Goal: Task Accomplishment & Management: Manage account settings

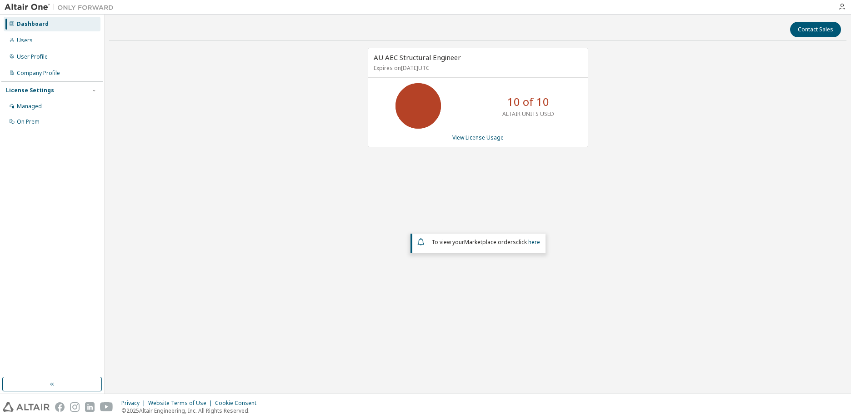
drag, startPoint x: 478, startPoint y: 144, endPoint x: 496, endPoint y: 136, distance: 19.6
click at [478, 143] on div "AU AEC Structural Engineer Expires on [DATE] UTC 10 of 10 ALTAIR UNITS USED Vie…" at bounding box center [478, 98] width 220 height 100
click at [495, 136] on link "View License Usage" at bounding box center [477, 138] width 51 height 8
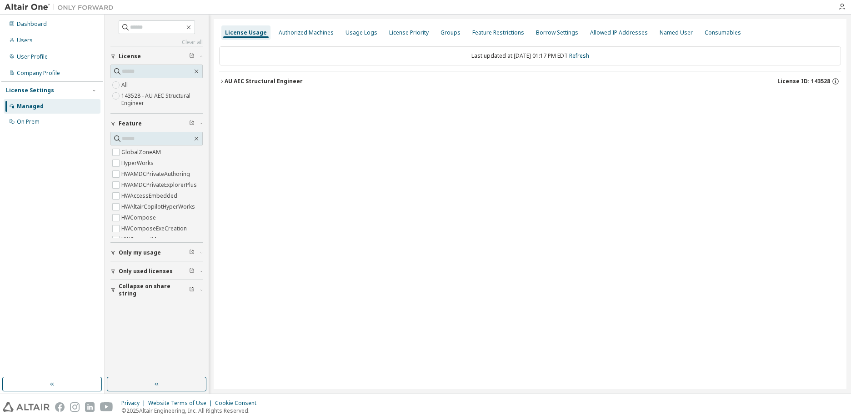
click at [239, 83] on div "AU AEC Structural Engineer" at bounding box center [263, 81] width 78 height 7
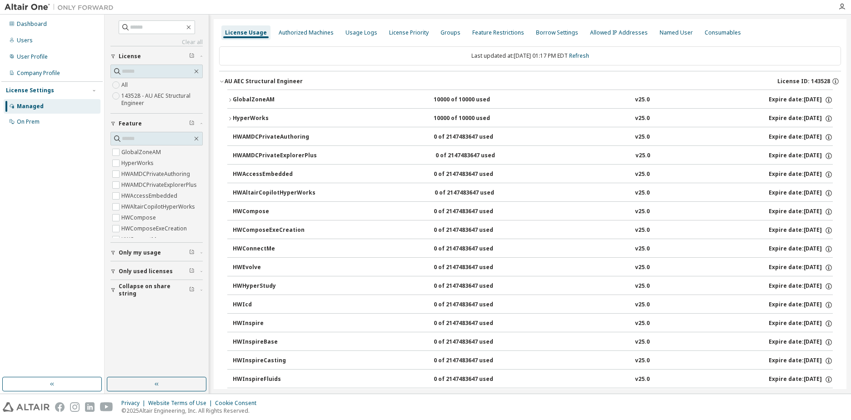
click at [798, 101] on div "Expire date: [DATE]" at bounding box center [800, 100] width 64 height 8
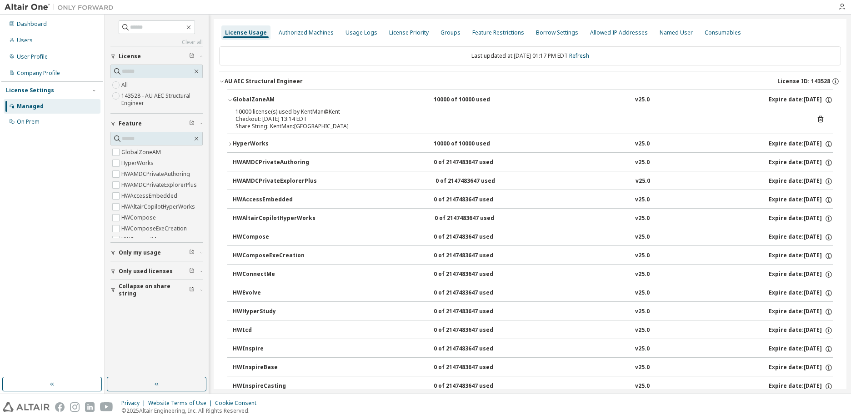
click at [818, 117] on icon at bounding box center [820, 119] width 5 height 7
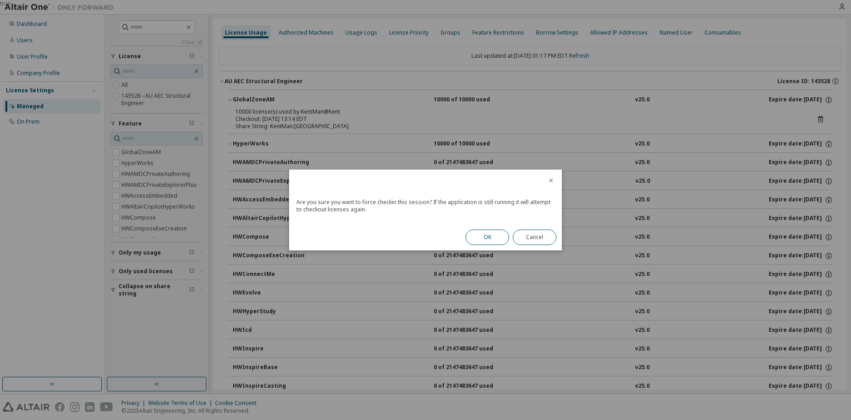
click at [494, 234] on button "OK" at bounding box center [487, 236] width 44 height 15
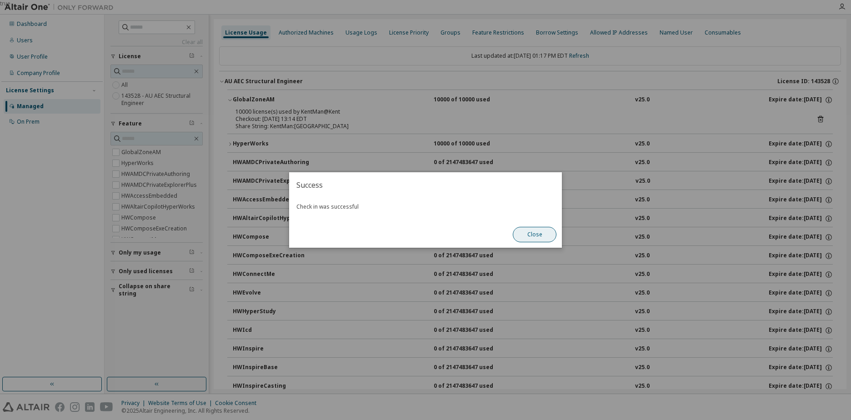
drag, startPoint x: 535, startPoint y: 235, endPoint x: 547, endPoint y: 231, distance: 13.1
click at [536, 235] on button "Close" at bounding box center [535, 234] width 44 height 15
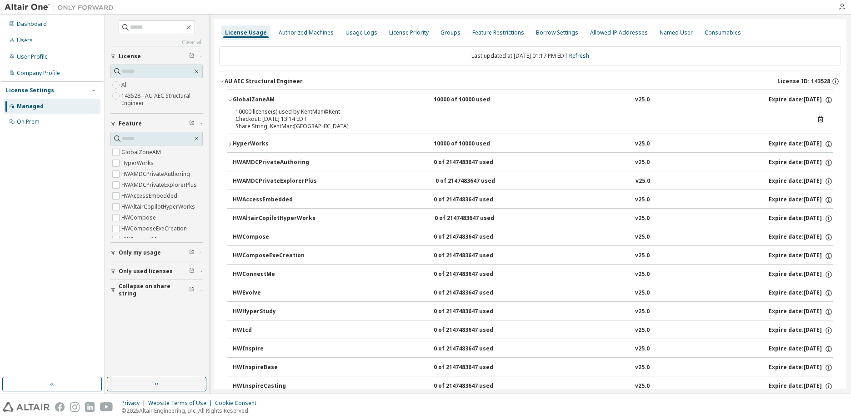
click at [277, 142] on div "HyperWorks" at bounding box center [274, 144] width 82 height 8
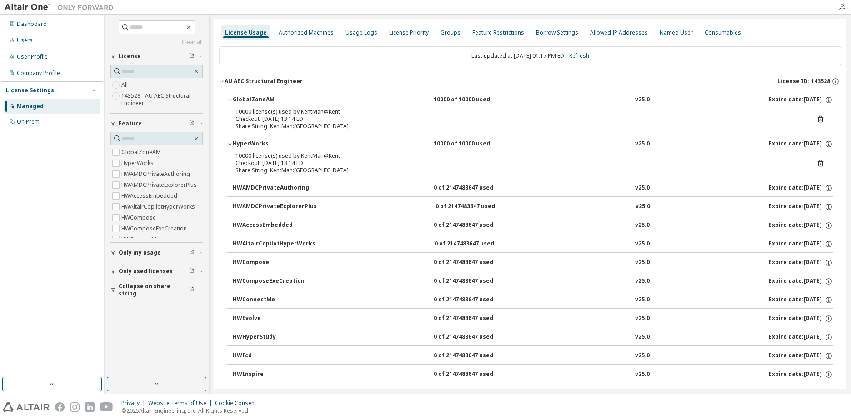
click at [821, 163] on div "10000 license(s) used by KentMan@Kent Checkout: [DATE] 13:14 EDT Share String: …" at bounding box center [529, 164] width 605 height 25
click at [819, 163] on icon at bounding box center [820, 164] width 2 height 2
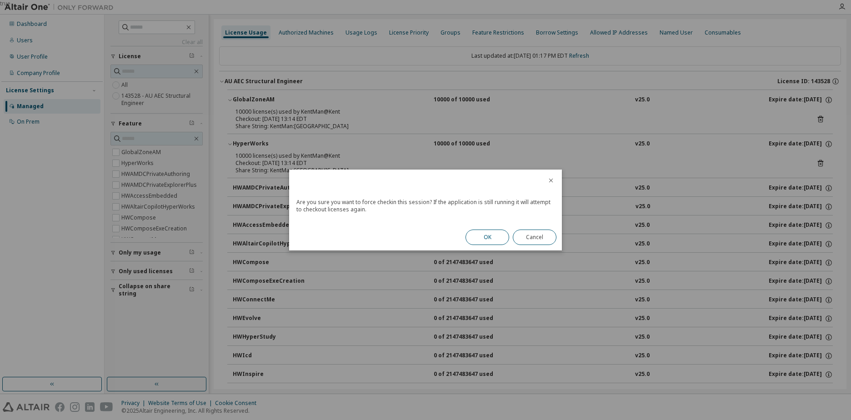
click at [482, 233] on button "OK" at bounding box center [487, 236] width 44 height 15
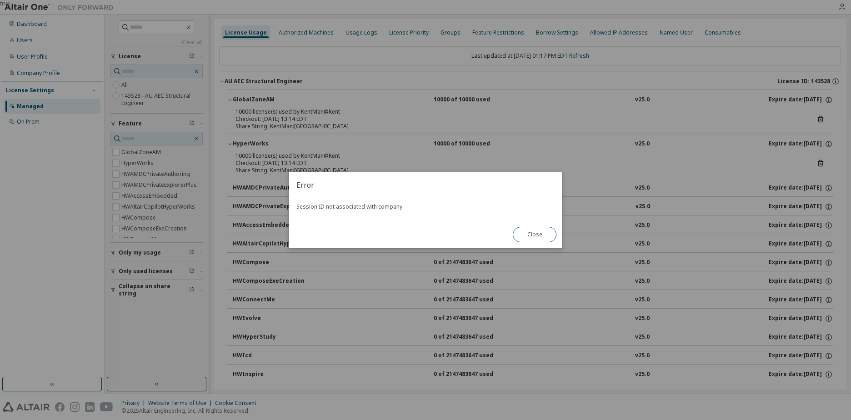
drag, startPoint x: 533, startPoint y: 229, endPoint x: 783, endPoint y: 100, distance: 280.7
click at [535, 229] on button "Close" at bounding box center [535, 234] width 44 height 15
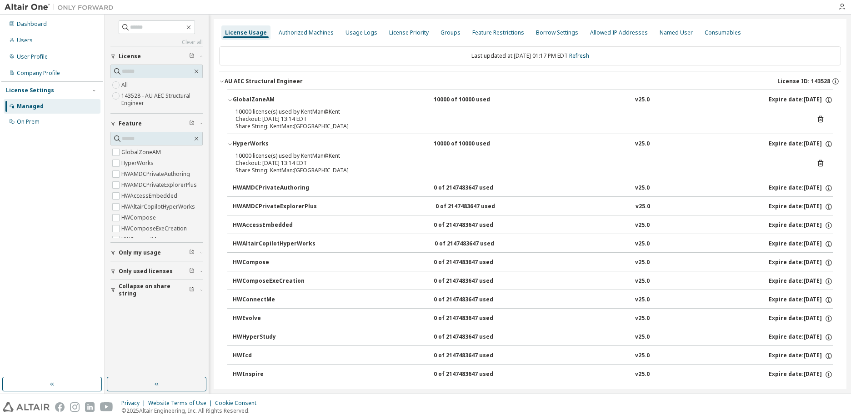
click at [599, 55] on div "Last updated at: [DATE] 01:17 PM EDT Refresh" at bounding box center [530, 55] width 622 height 19
click at [582, 55] on link "Refresh" at bounding box center [579, 56] width 20 height 8
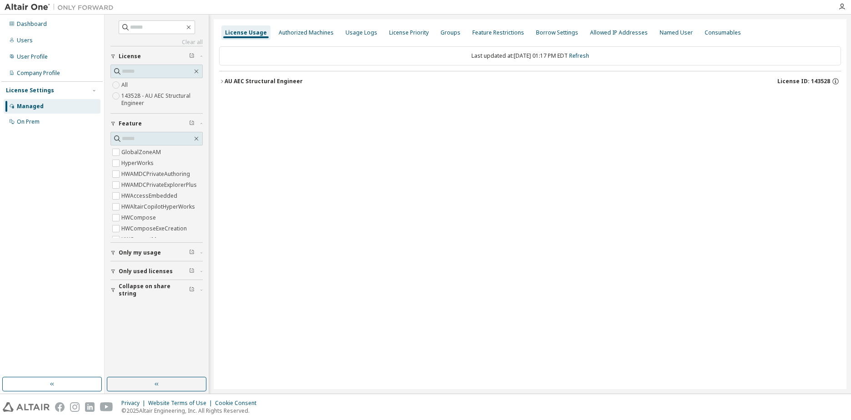
click at [276, 82] on div "AU AEC Structural Engineer" at bounding box center [263, 81] width 78 height 7
